Goal: Information Seeking & Learning: Learn about a topic

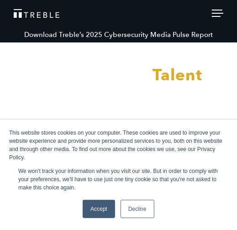
click at [95, 201] on link "Accept" at bounding box center [99, 209] width 32 height 18
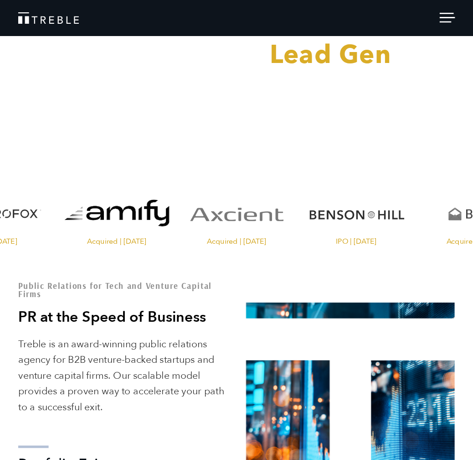
scroll to position [64, 0]
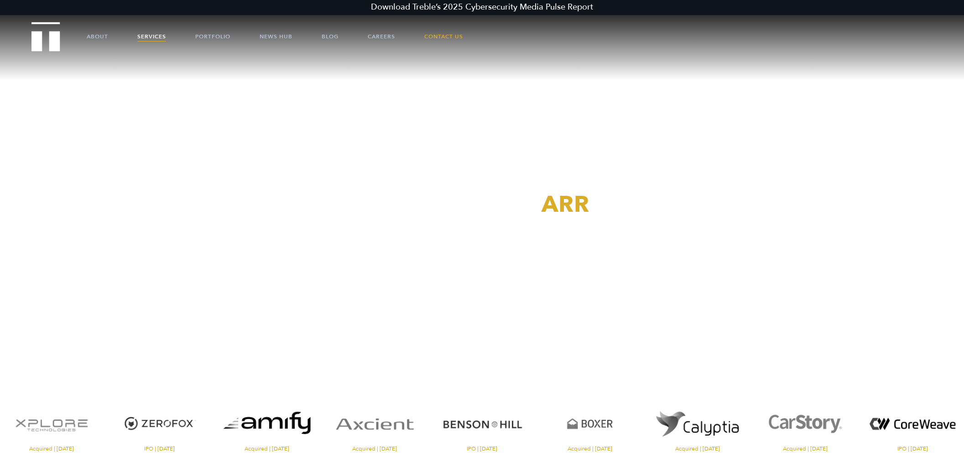
click at [152, 39] on link "Services" at bounding box center [151, 36] width 29 height 27
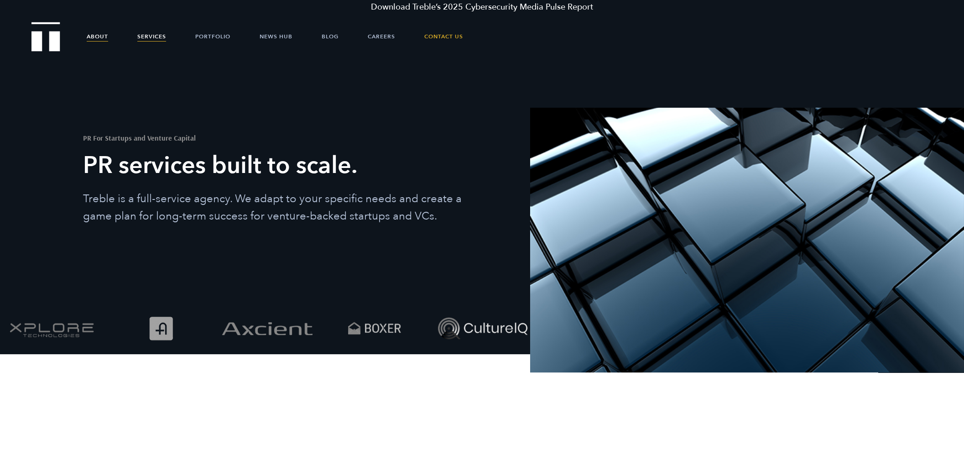
click at [95, 42] on link "About" at bounding box center [97, 36] width 21 height 27
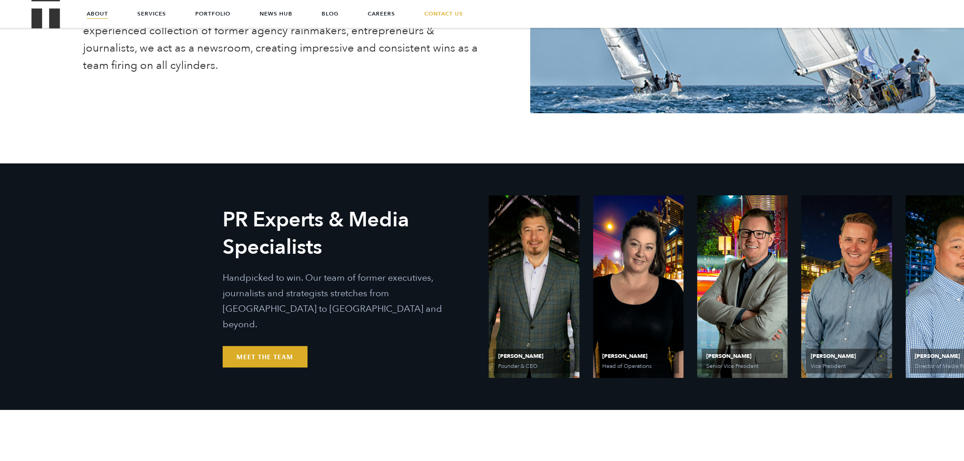
scroll to position [334, 0]
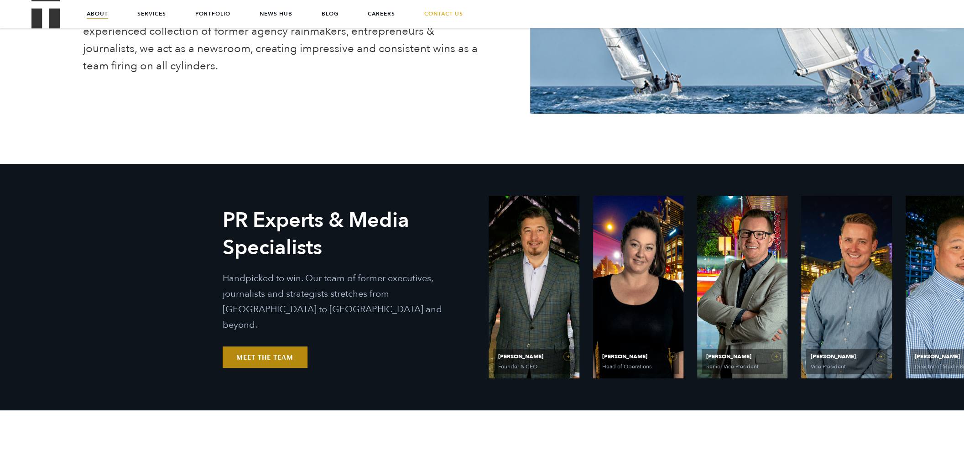
click at [297, 346] on link "Meet the Team" at bounding box center [265, 356] width 84 height 21
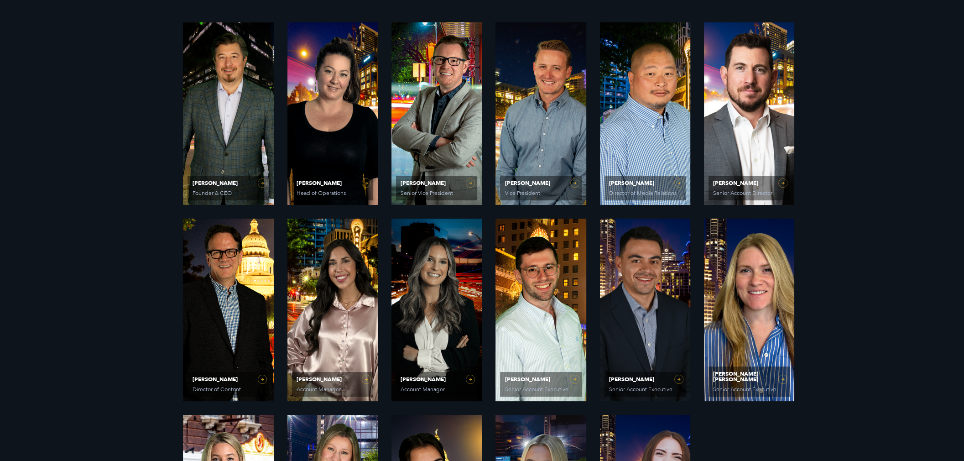
scroll to position [506, 0]
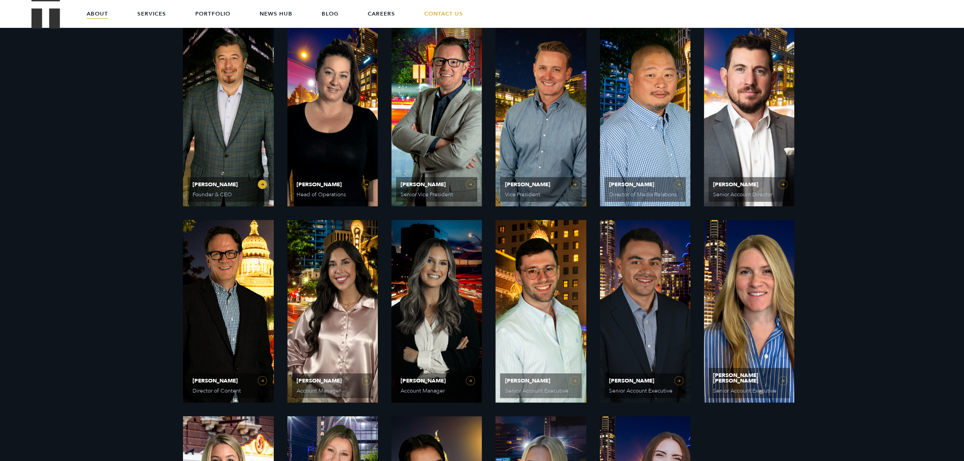
click at [261, 168] on link "Ethan Parker Founder & CEO" at bounding box center [228, 115] width 90 height 182
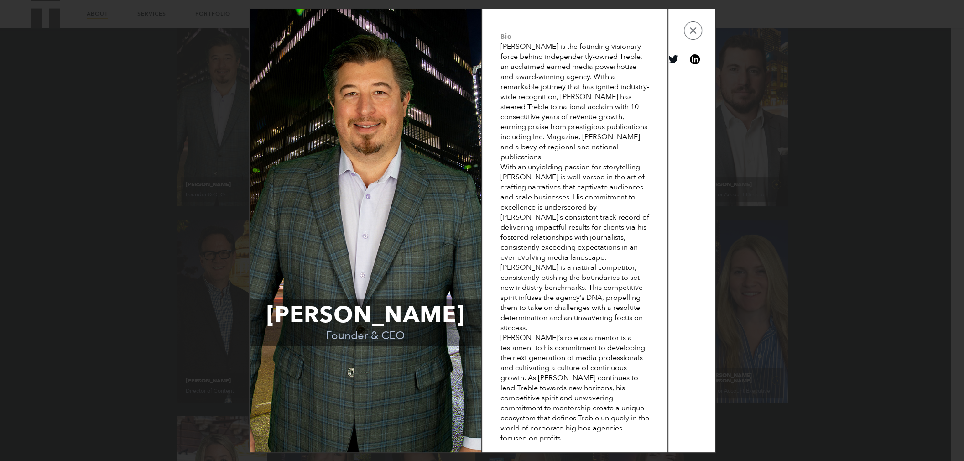
click at [696, 64] on link "View on linkedin" at bounding box center [695, 59] width 10 height 10
click at [694, 40] on button "button" at bounding box center [693, 30] width 18 height 18
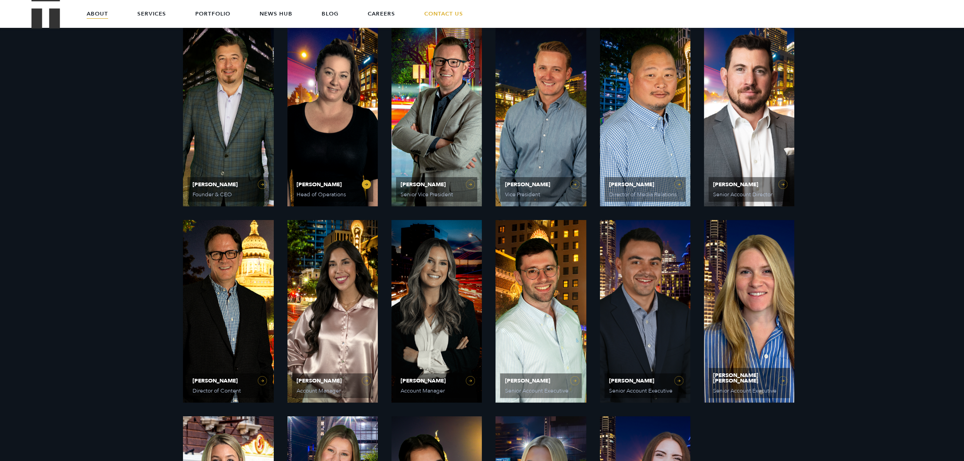
click at [366, 170] on link "Olivia Gardner Head of Operations" at bounding box center [332, 115] width 90 height 182
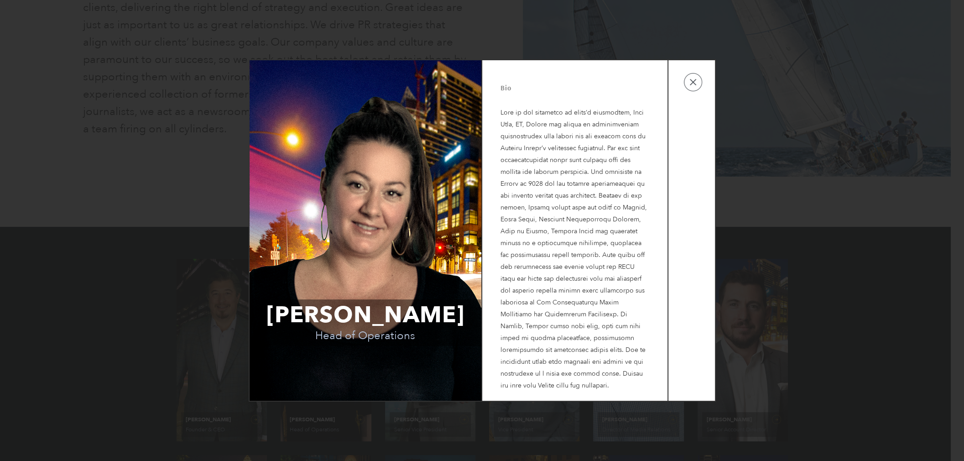
scroll to position [272, 0]
click at [692, 85] on button "button" at bounding box center [693, 82] width 18 height 18
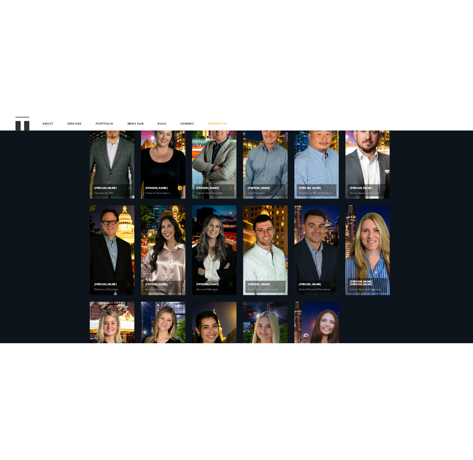
scroll to position [545, 0]
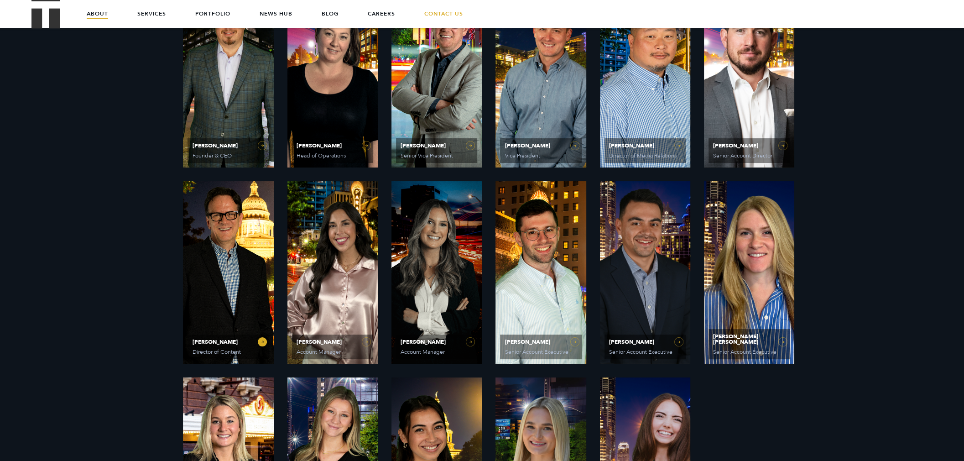
click at [251, 339] on span "Jeff Beckham" at bounding box center [228, 341] width 72 height 5
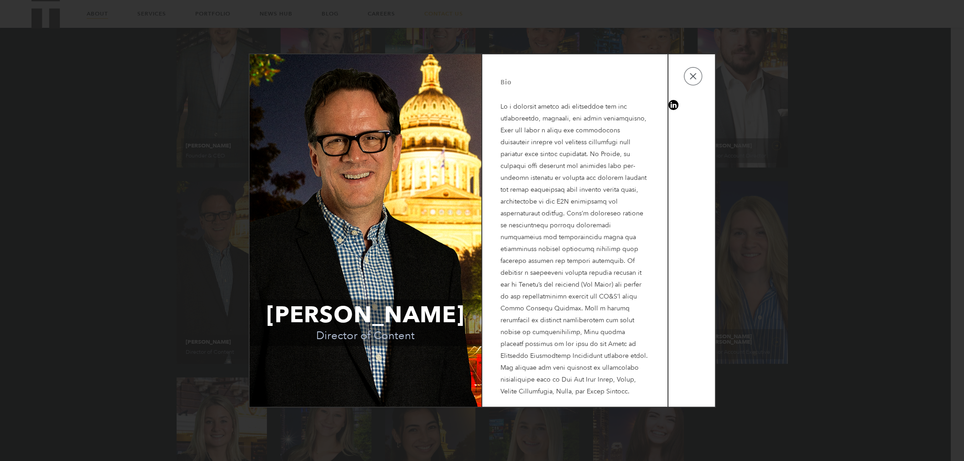
click at [674, 113] on dl at bounding box center [691, 106] width 47 height 13
click at [675, 110] on link "View on linkedin" at bounding box center [673, 105] width 10 height 10
click at [687, 77] on button "button" at bounding box center [693, 76] width 18 height 18
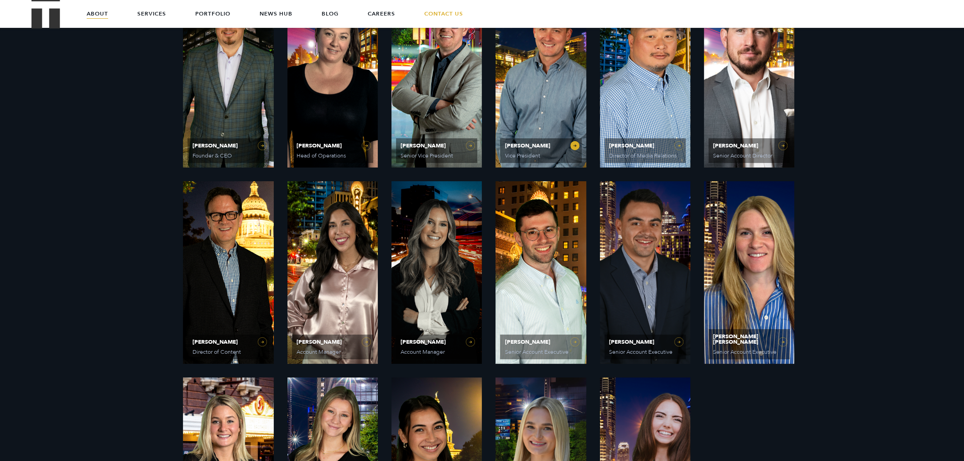
click at [573, 129] on link "Will Kruisbrink Vice President" at bounding box center [540, 76] width 90 height 182
click at [474, 126] on link "Matt Grant Senior Vice President" at bounding box center [436, 76] width 90 height 182
